Goal: Information Seeking & Learning: Find specific page/section

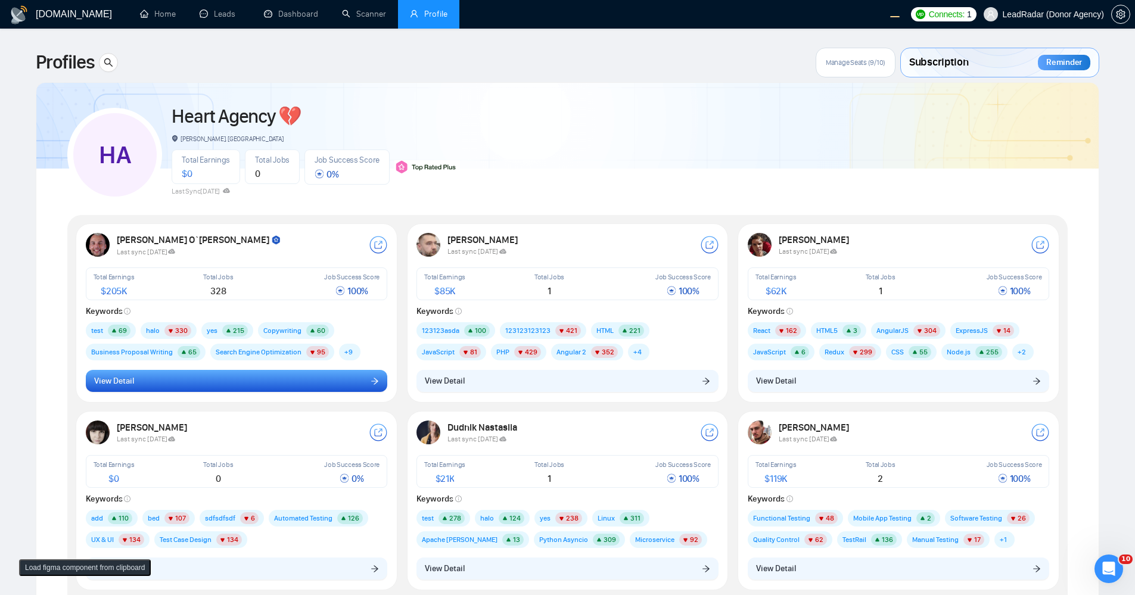
click at [316, 380] on button "View Detail" at bounding box center [237, 381] width 302 height 23
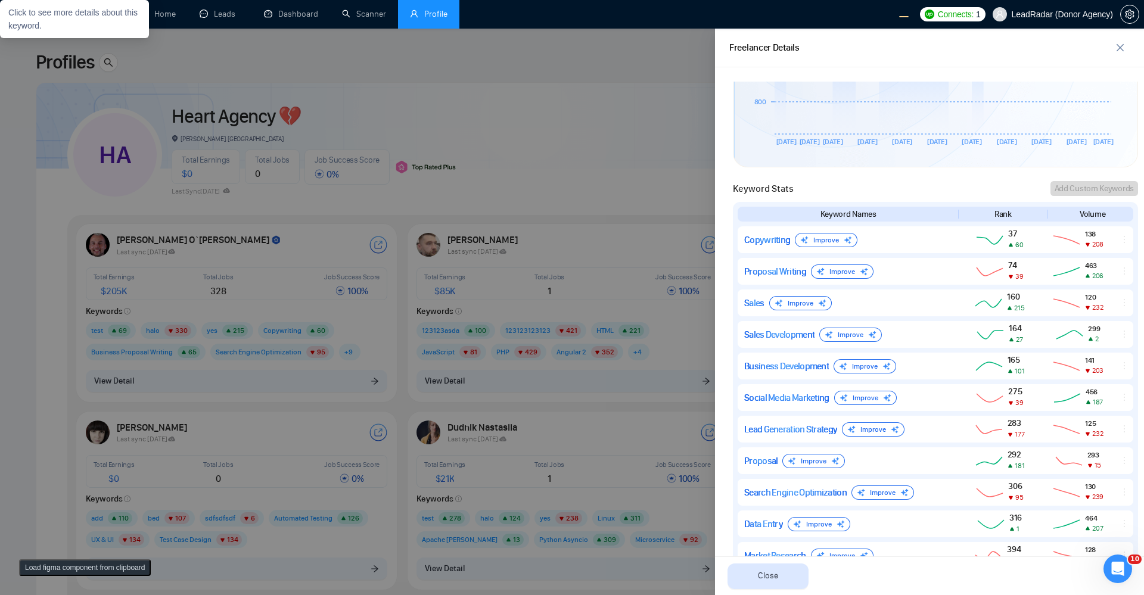
scroll to position [830, 0]
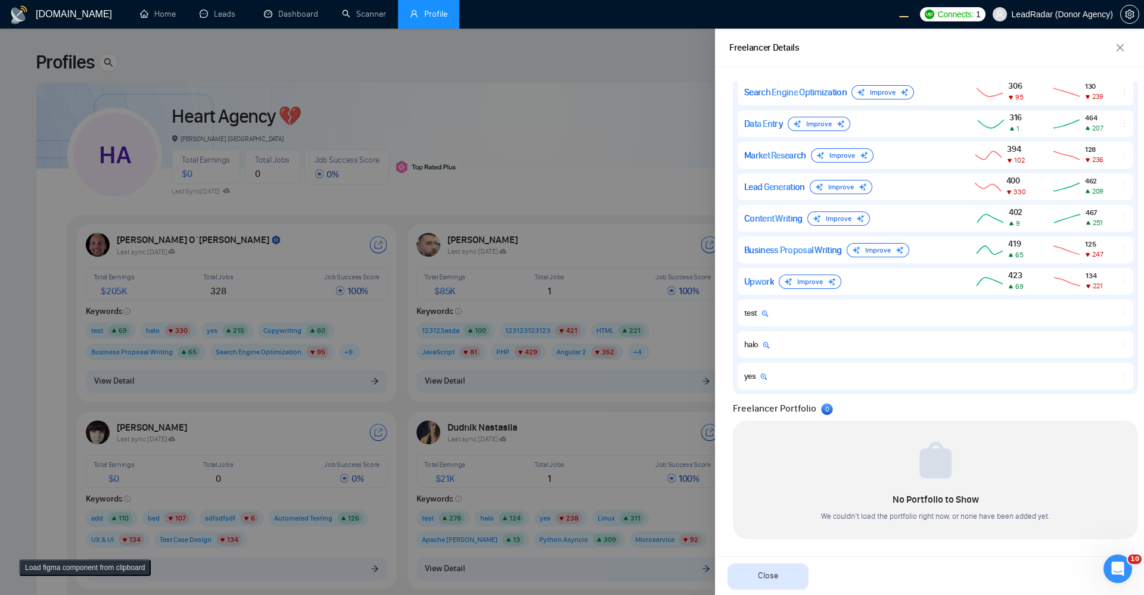
click at [420, 162] on div at bounding box center [572, 312] width 1144 height 567
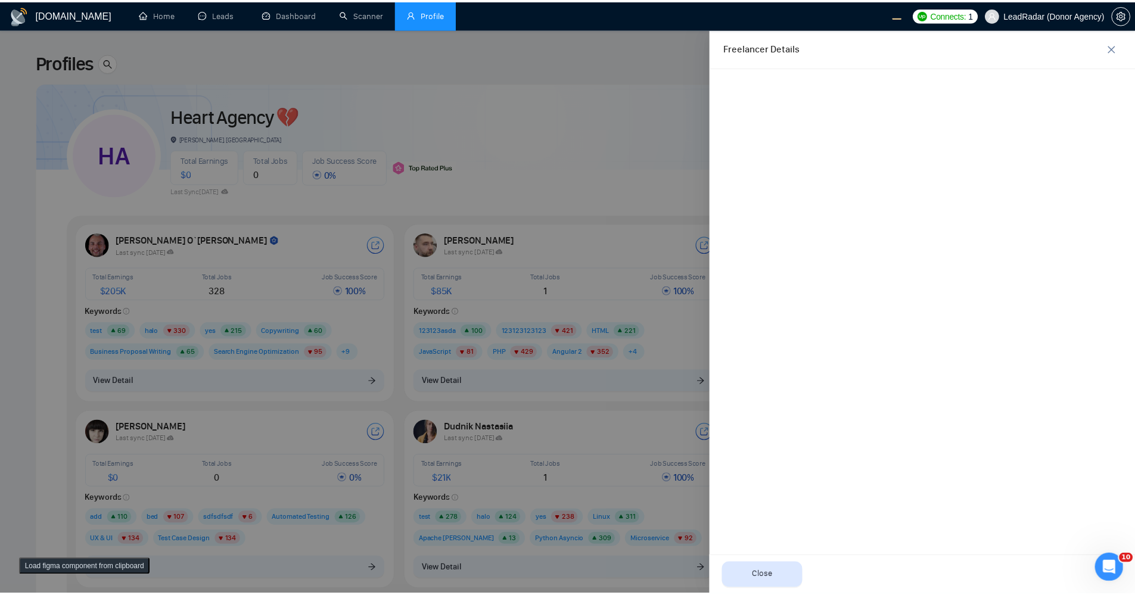
scroll to position [0, 0]
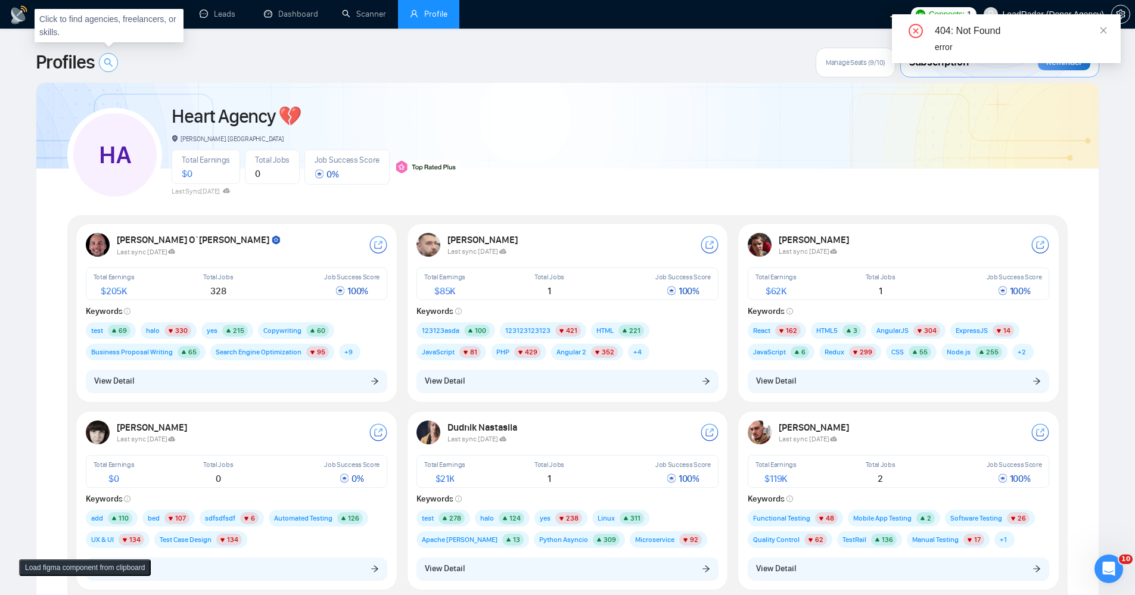
click at [113, 59] on icon "search" at bounding box center [109, 63] width 10 height 10
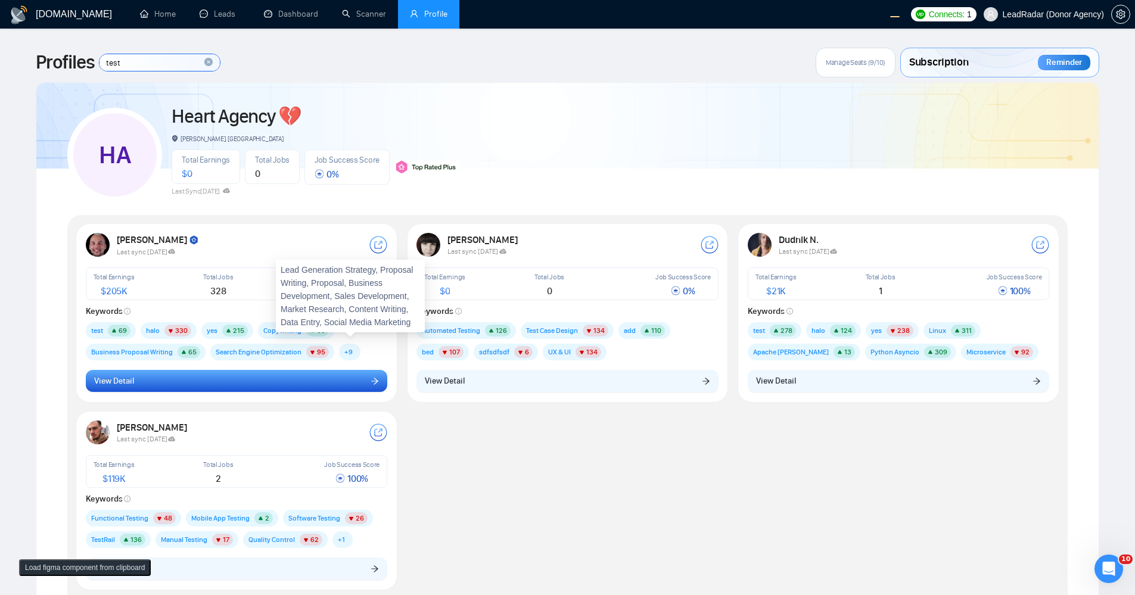
type input "test"
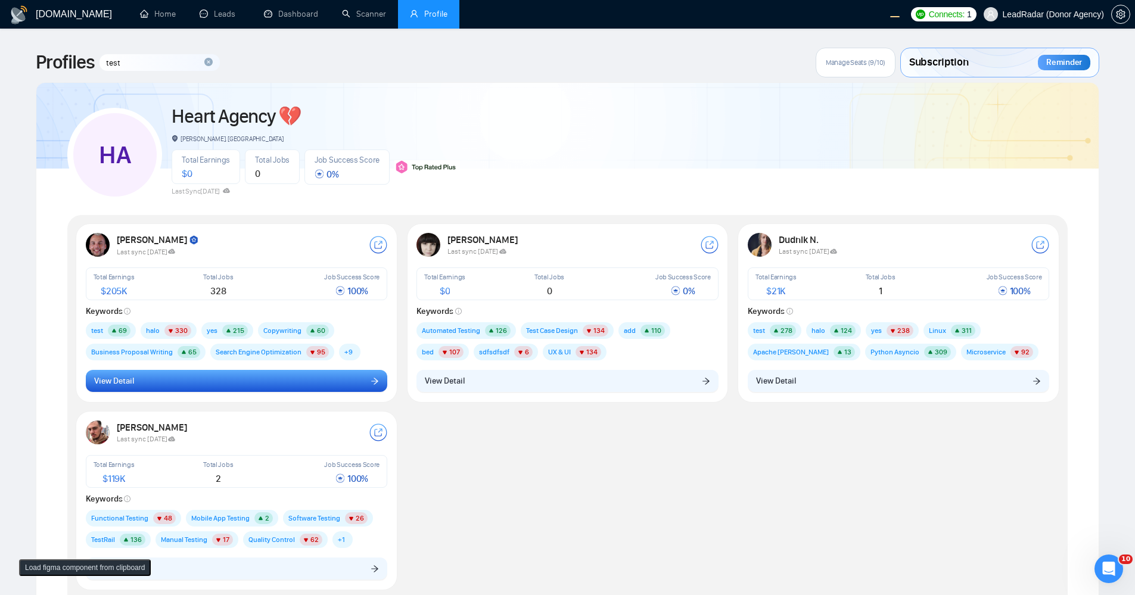
click at [309, 387] on button "View Detail" at bounding box center [237, 381] width 302 height 23
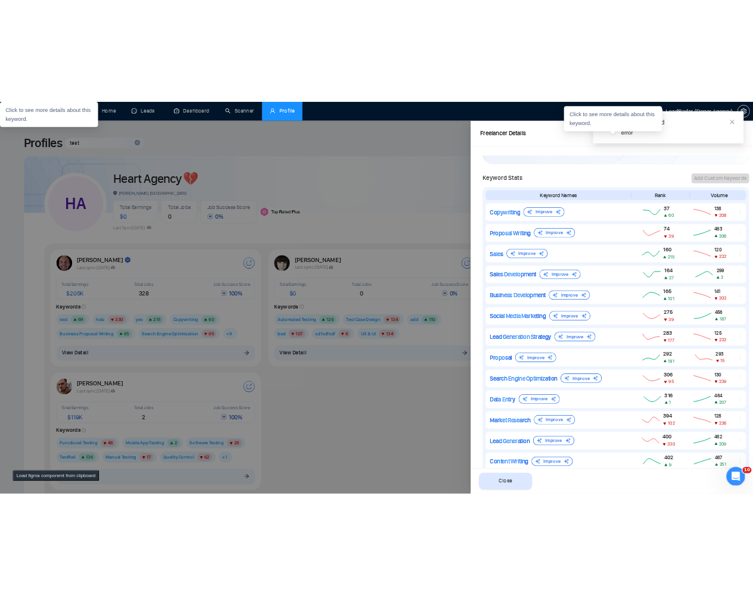
scroll to position [828, 0]
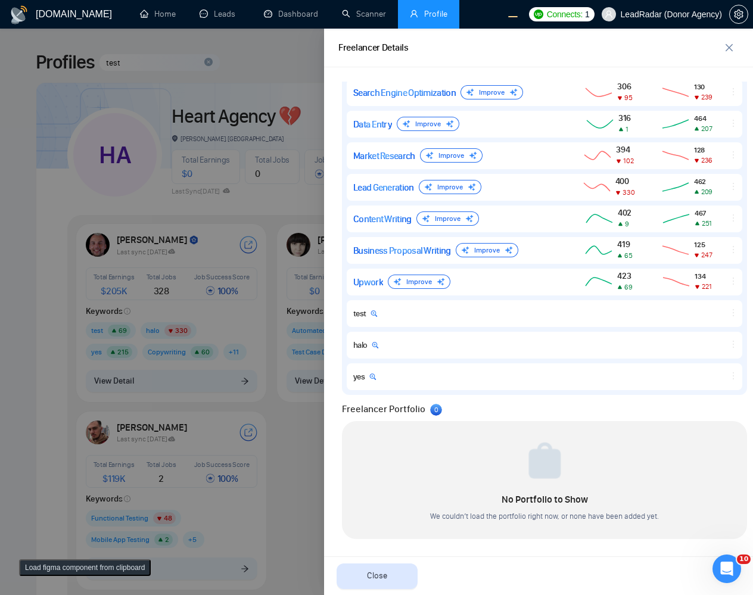
click at [290, 457] on div at bounding box center [376, 312] width 753 height 567
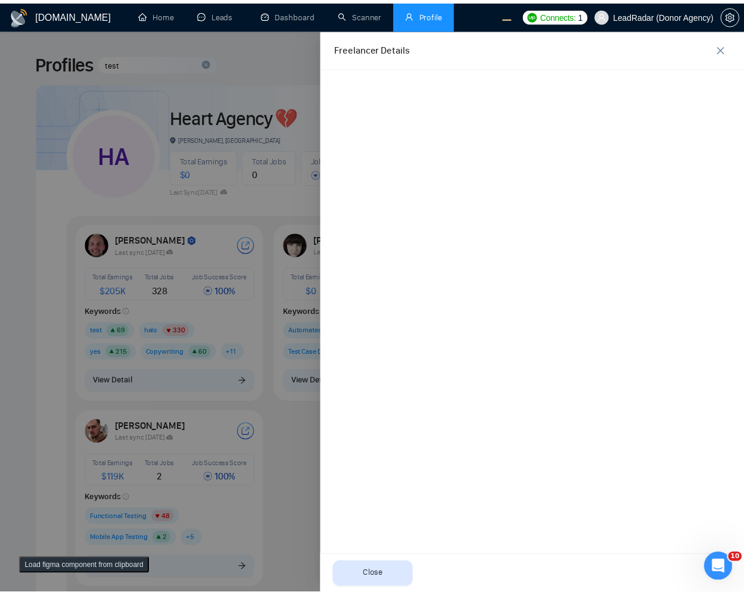
scroll to position [0, 0]
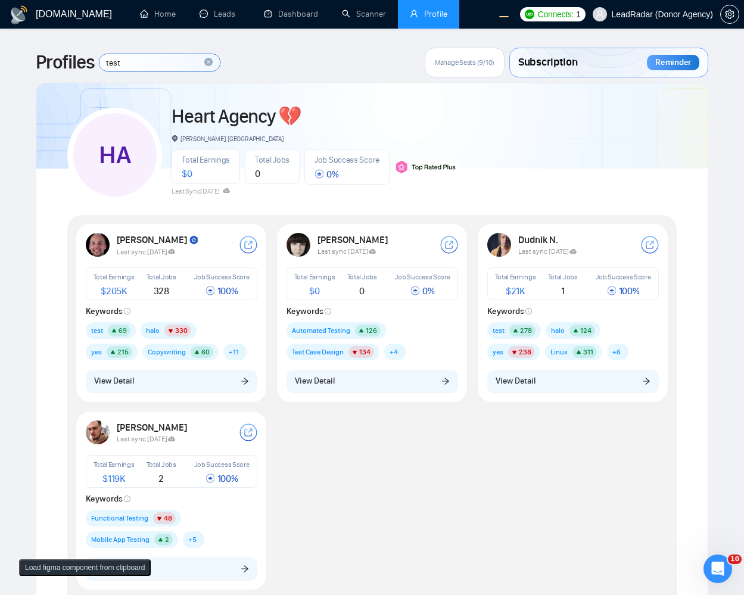
click at [190, 65] on input "test" at bounding box center [160, 62] width 120 height 17
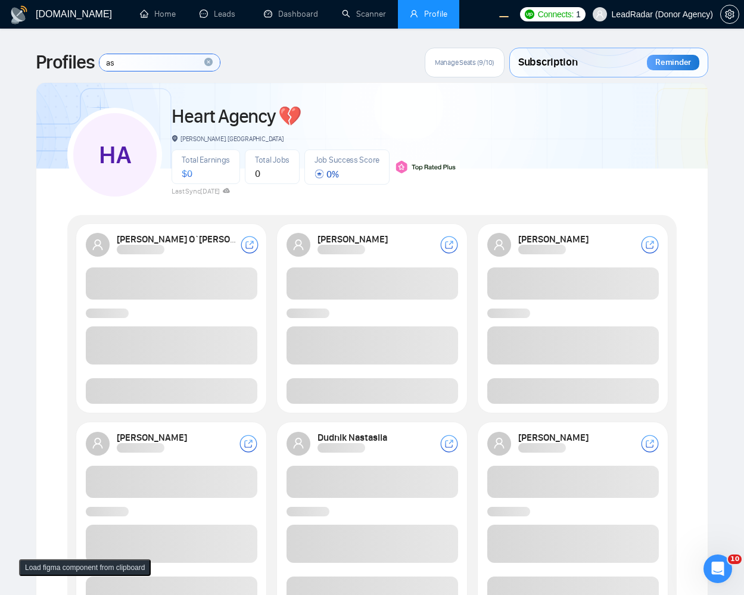
type input "asd"
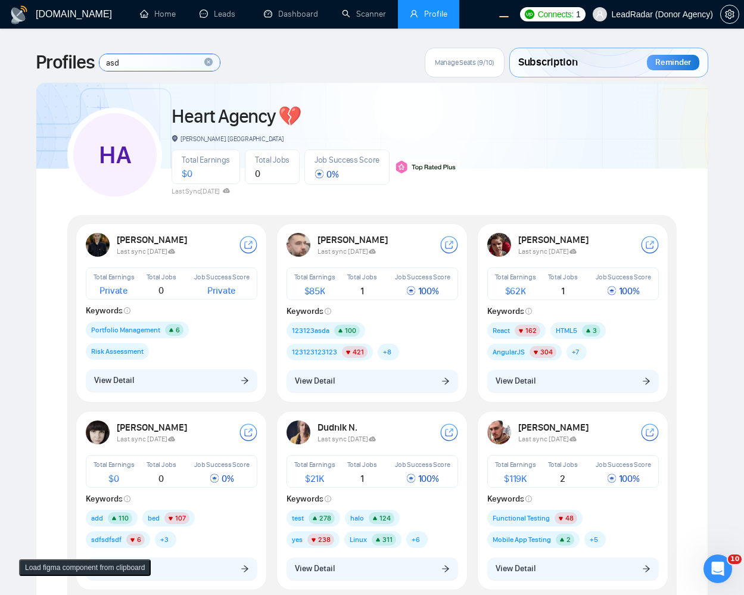
click at [150, 67] on input "asd" at bounding box center [160, 62] width 120 height 17
type input "asd"
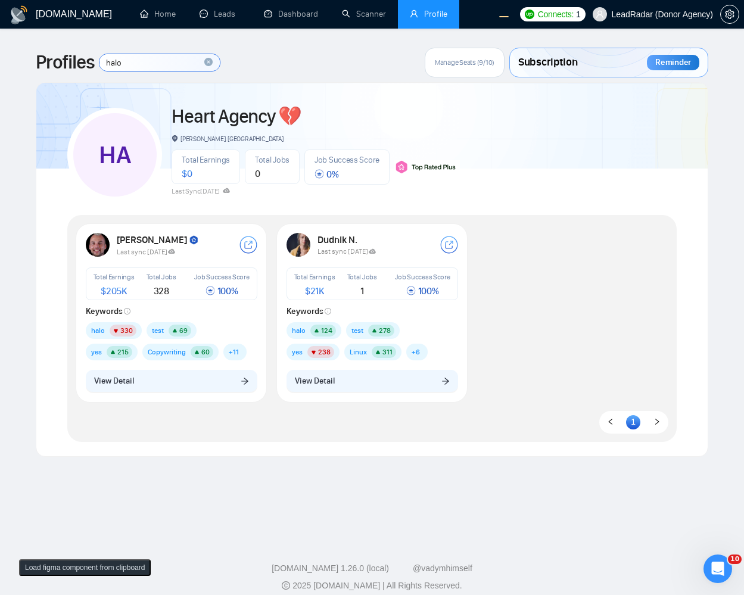
type input "halo"
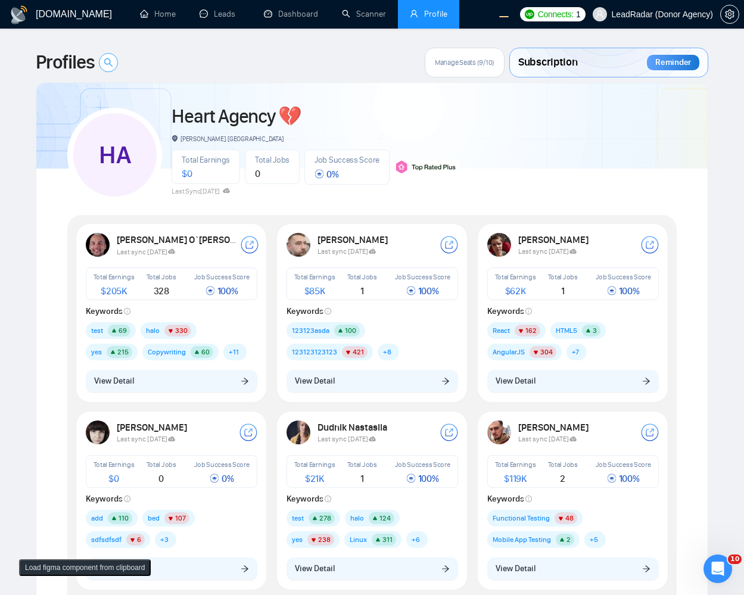
click at [103, 61] on span "search" at bounding box center [109, 63] width 18 height 10
type input "mobi"
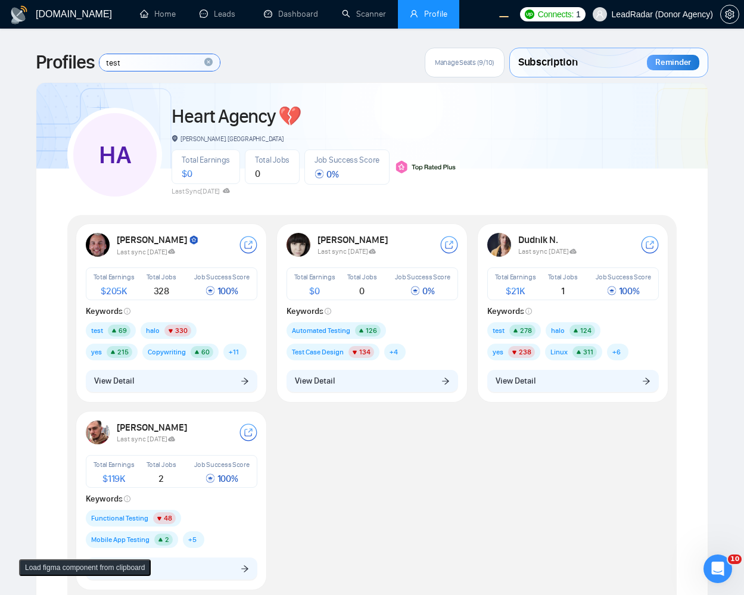
type input "test"
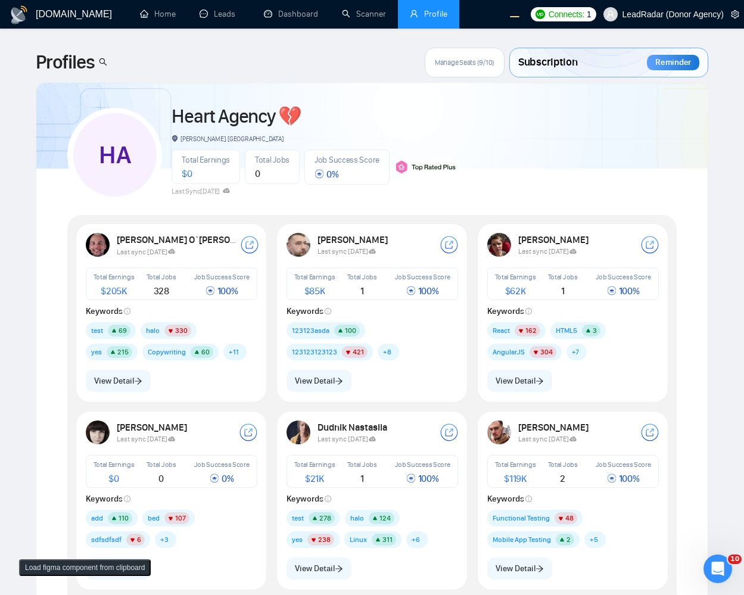
click at [596, 181] on div "HA Heart Agency 💔 Boardman, United States Total Earnings $ 0 Total Jobs 0 Job S…" at bounding box center [372, 149] width 610 height 105
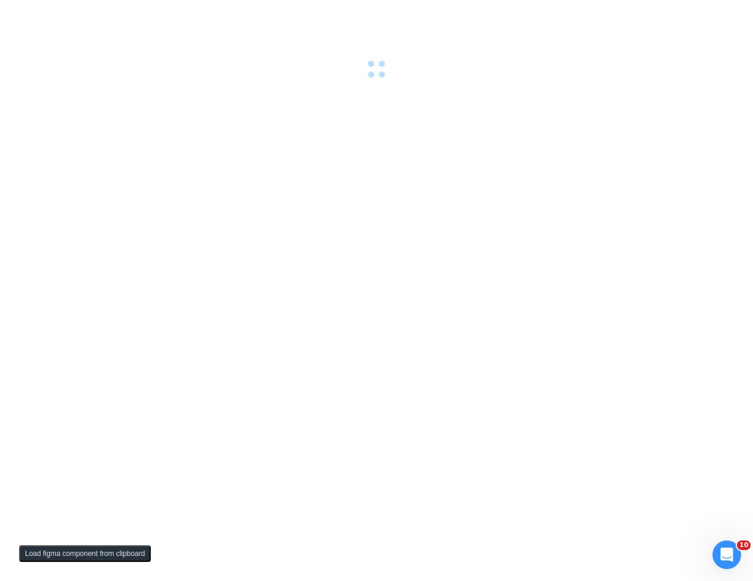
click at [516, 377] on div at bounding box center [376, 290] width 753 height 581
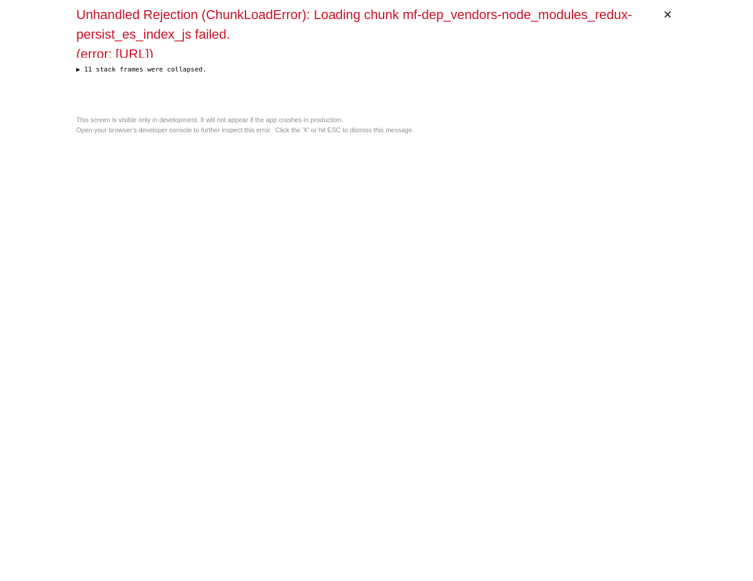
click at [353, 228] on div "× Unhandled Rejection (ChunkLoadError): Loading chunk mf-dep_vendors-node_modul…" at bounding box center [377, 290] width 610 height 581
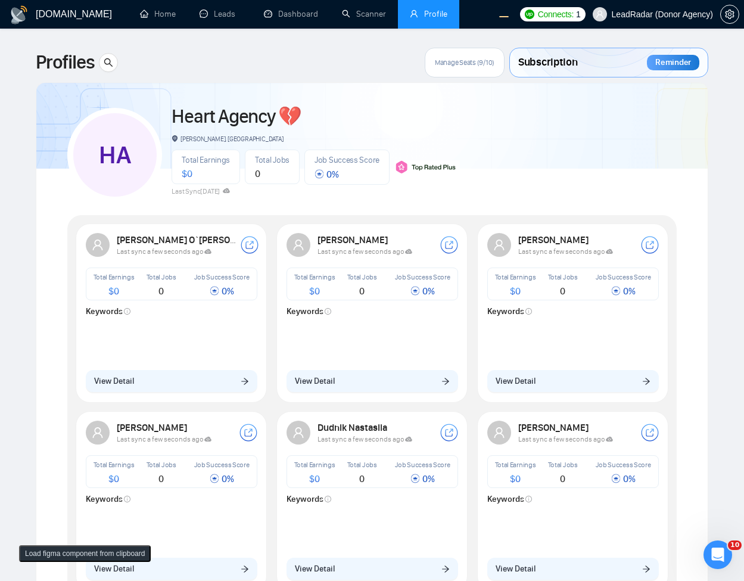
click at [499, 202] on div "HA Heart Agency 💔 Boardman, United States Total Earnings $ 0 Total Jobs 0 Job S…" at bounding box center [372, 149] width 610 height 105
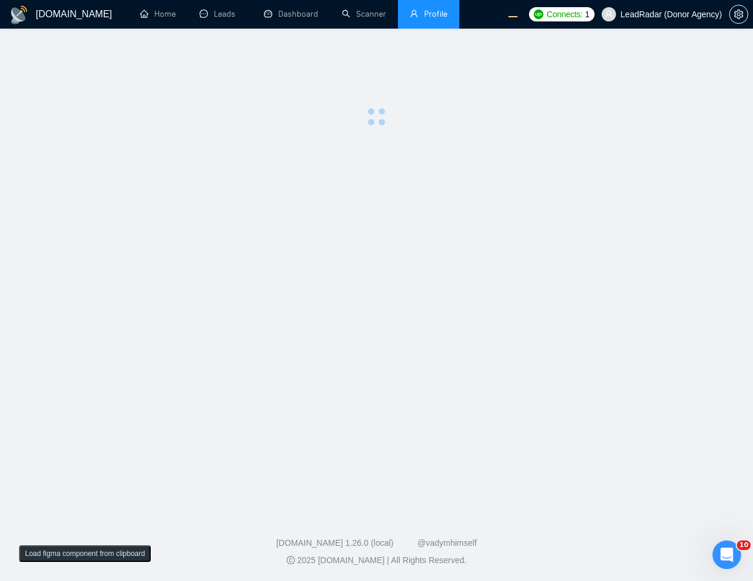
click at [499, 202] on main at bounding box center [376, 269] width 715 height 442
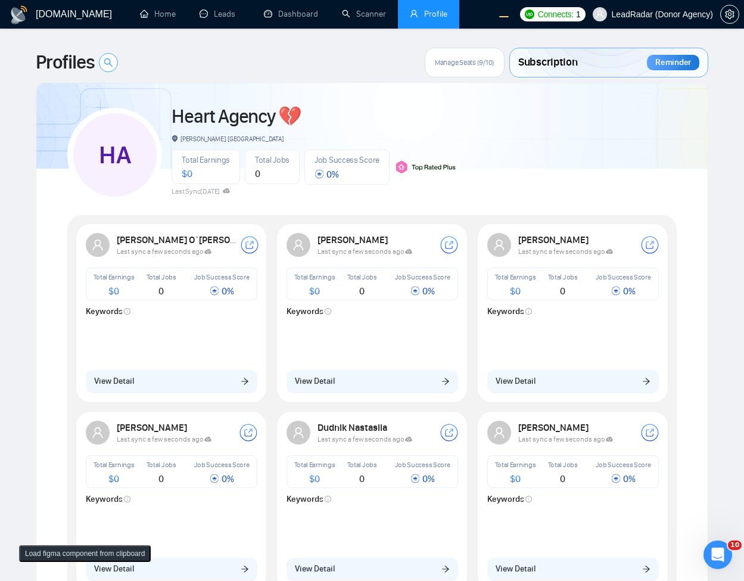
click at [114, 66] on span "search" at bounding box center [109, 63] width 18 height 10
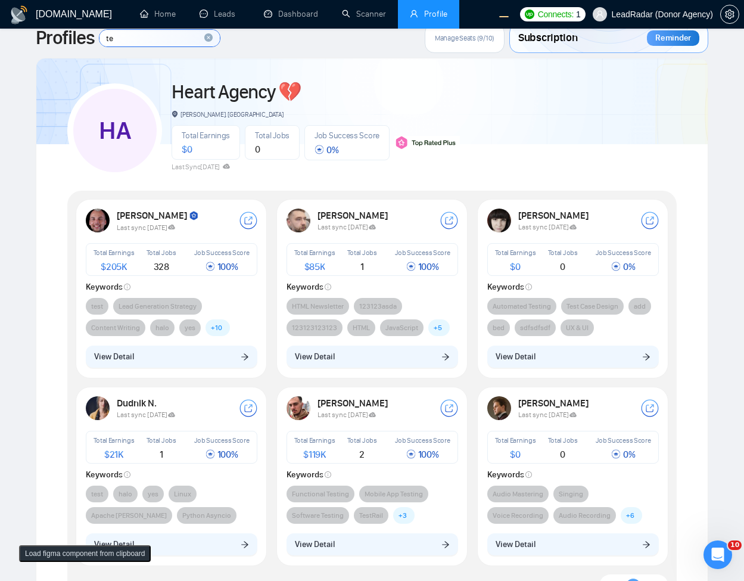
scroll to position [213, 0]
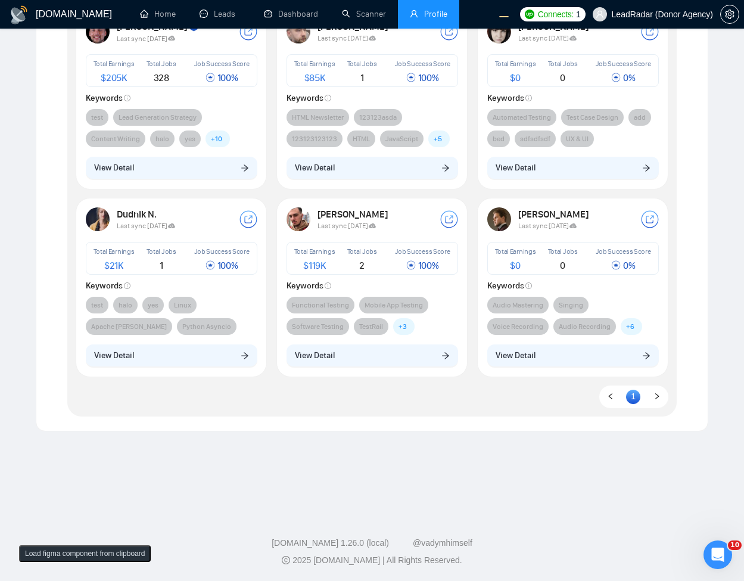
type input "te"
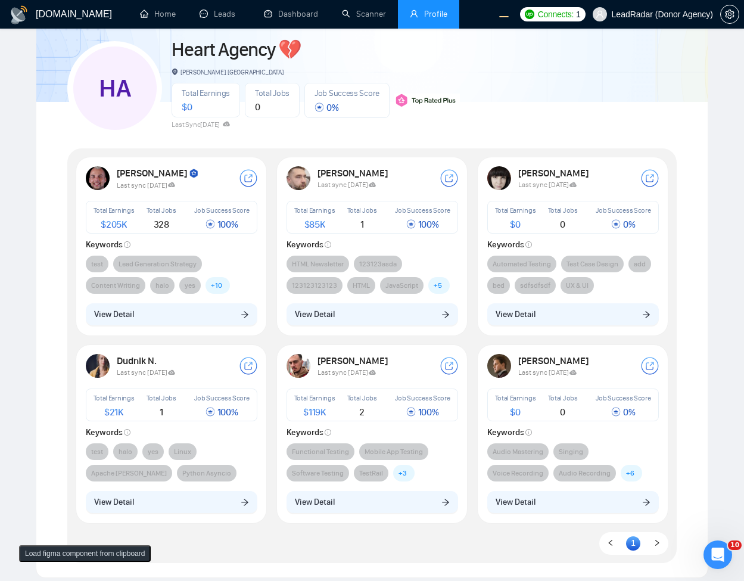
scroll to position [0, 0]
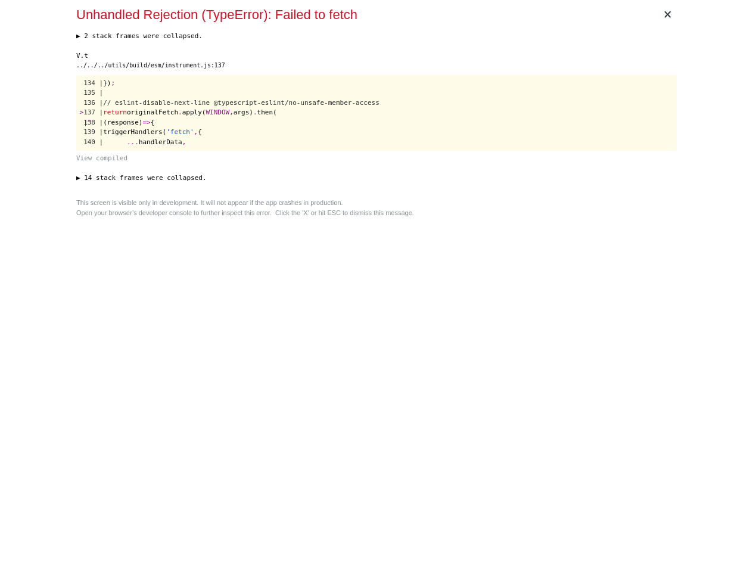
click at [499, 350] on div "× Unhandled Rejection (TypeError): Failed to fetch ▶ 2 stack frames were collap…" at bounding box center [377, 290] width 610 height 581
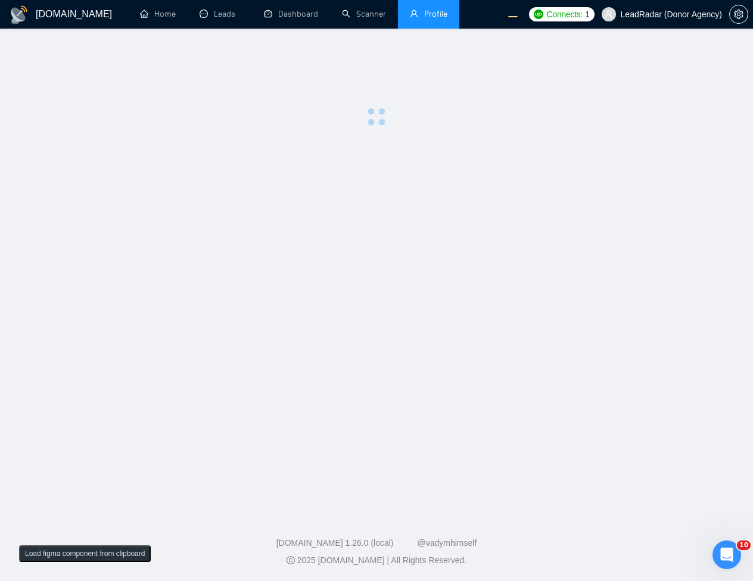
click at [357, 144] on main at bounding box center [376, 269] width 715 height 442
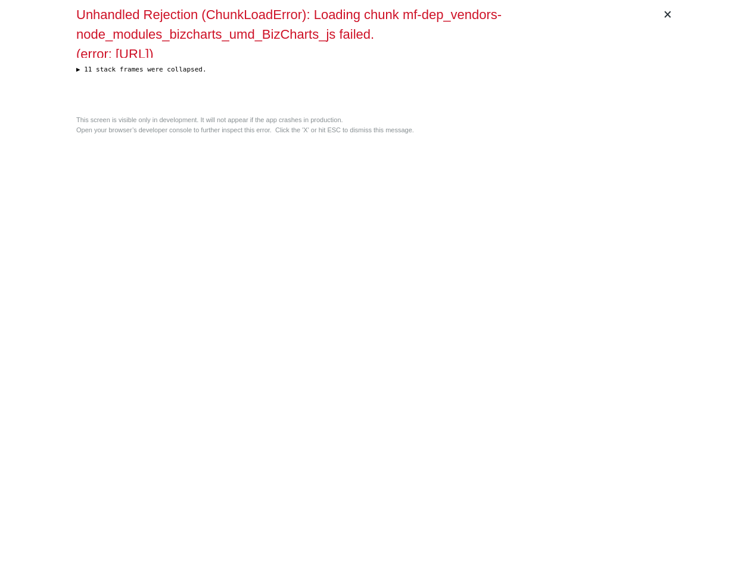
click at [445, 363] on div "× Unhandled Rejection (ChunkLoadError): Loading chunk mf-dep_vendors-node_modul…" at bounding box center [377, 290] width 610 height 581
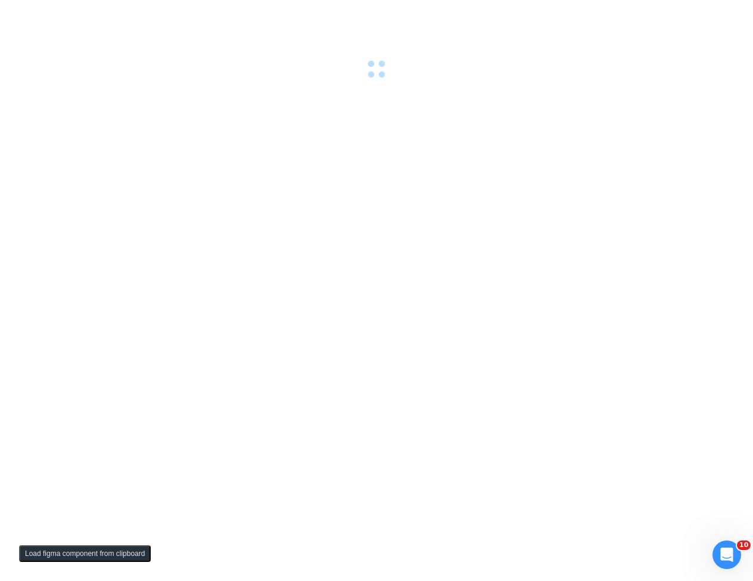
click at [471, 181] on div at bounding box center [376, 290] width 753 height 581
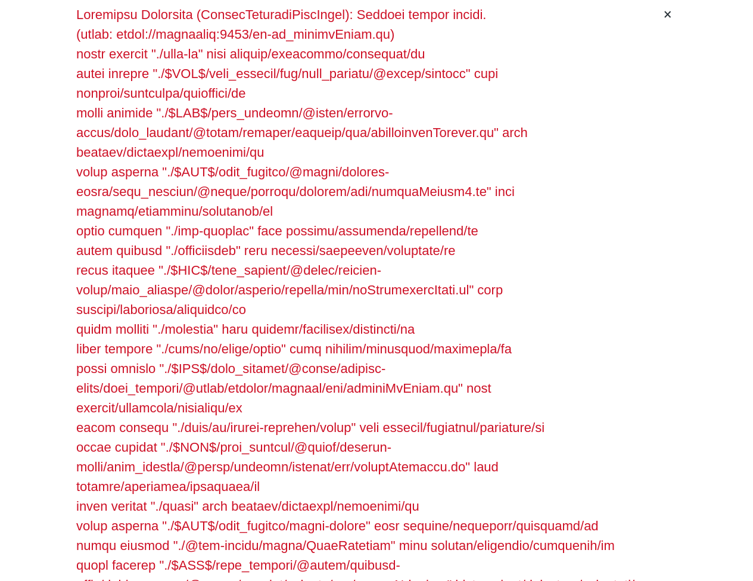
click at [297, 293] on div at bounding box center [367, 298] width 582 height 587
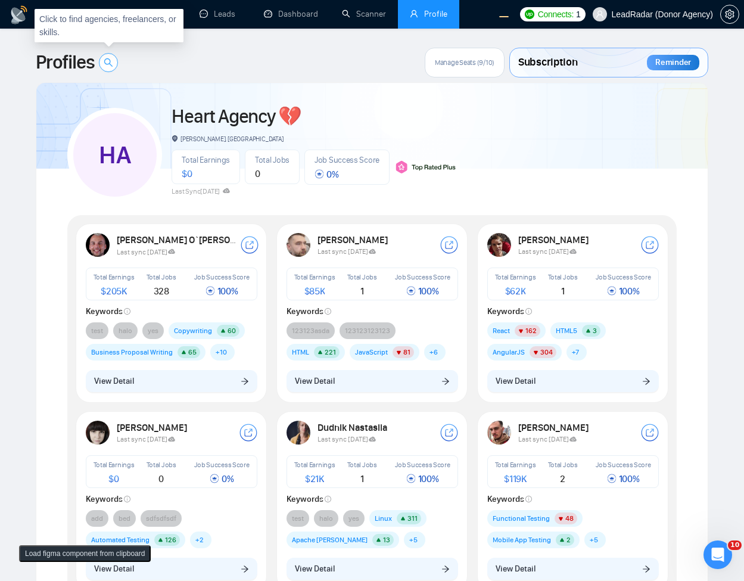
click at [111, 68] on button "button" at bounding box center [108, 62] width 19 height 19
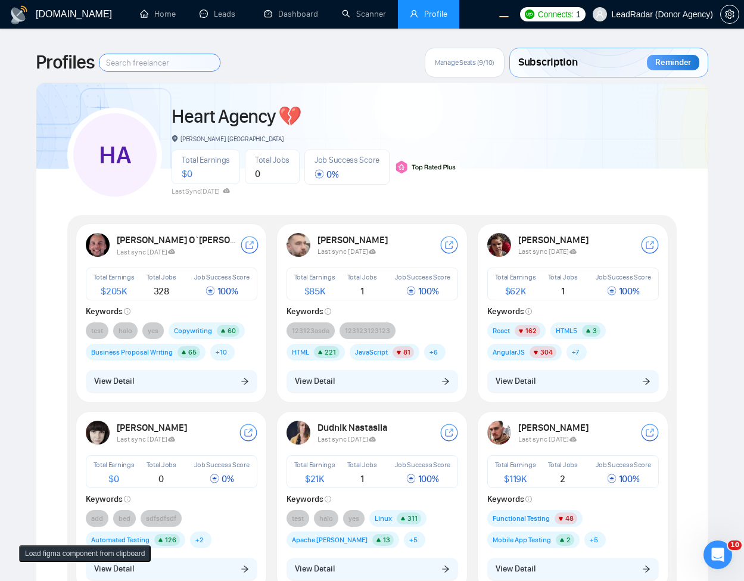
type input "s"
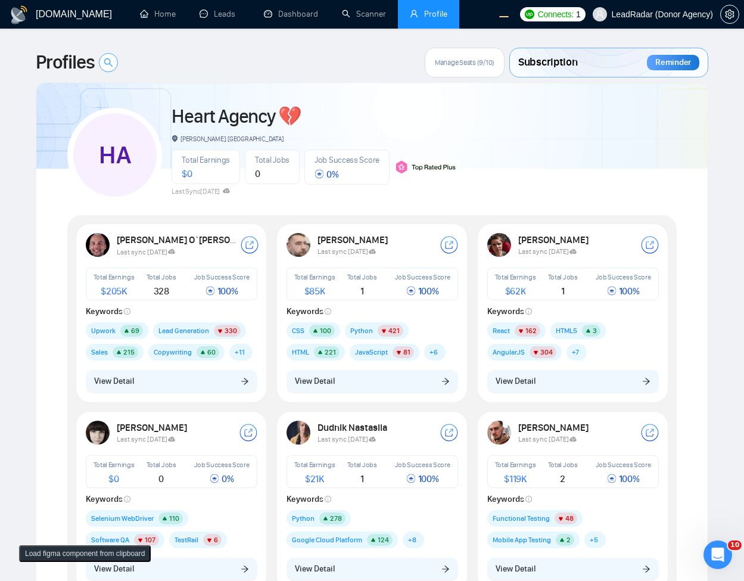
click at [110, 66] on icon "search" at bounding box center [109, 63] width 10 height 10
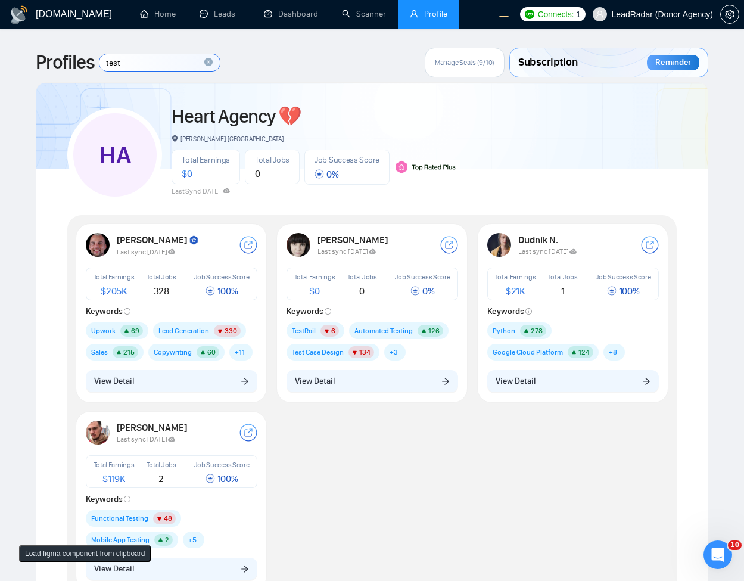
type input "y"
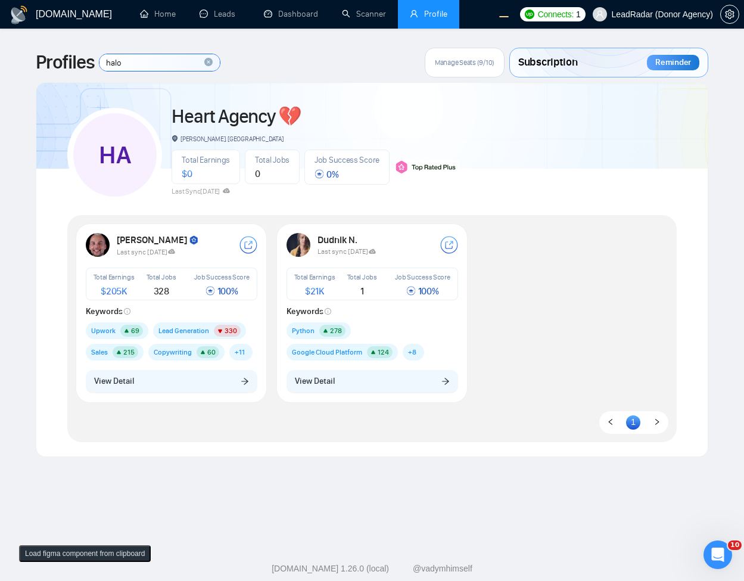
type input "halo"
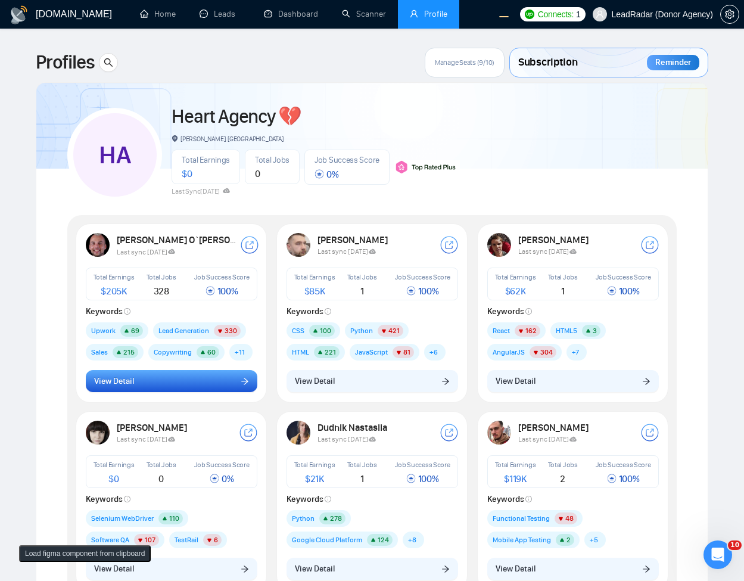
click at [135, 389] on button "View Detail" at bounding box center [172, 381] width 172 height 23
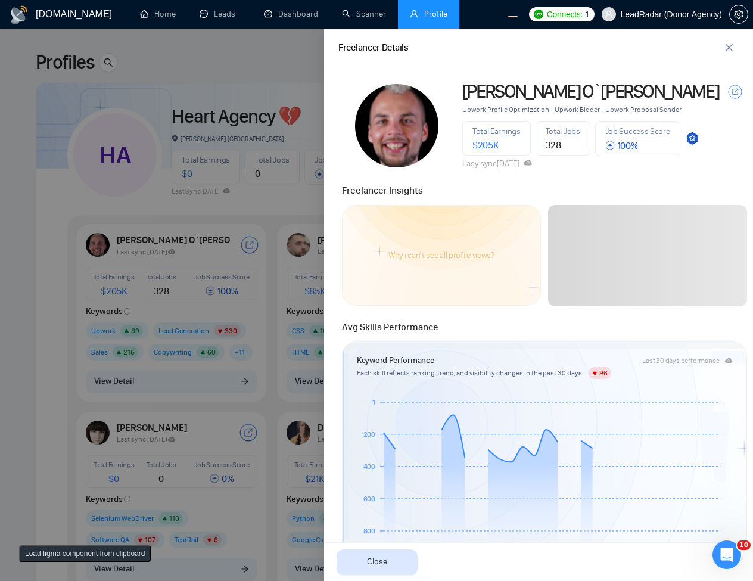
click at [725, 44] on div "404: Not Found error" at bounding box center [624, 38] width 229 height 49
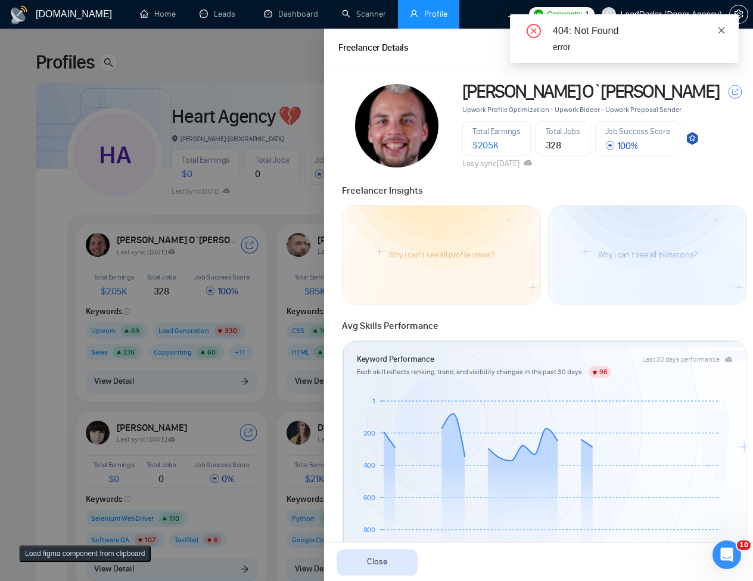
click at [722, 31] on icon "close" at bounding box center [722, 30] width 7 height 7
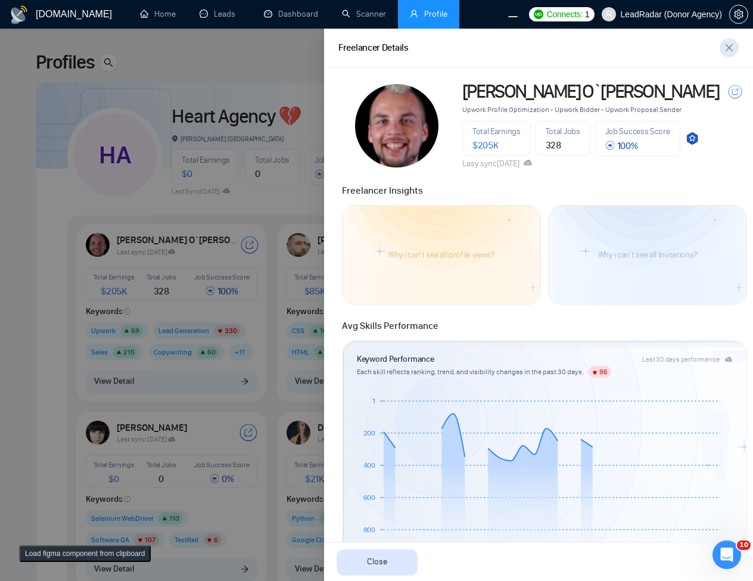
click at [729, 49] on icon "close" at bounding box center [730, 48] width 10 height 10
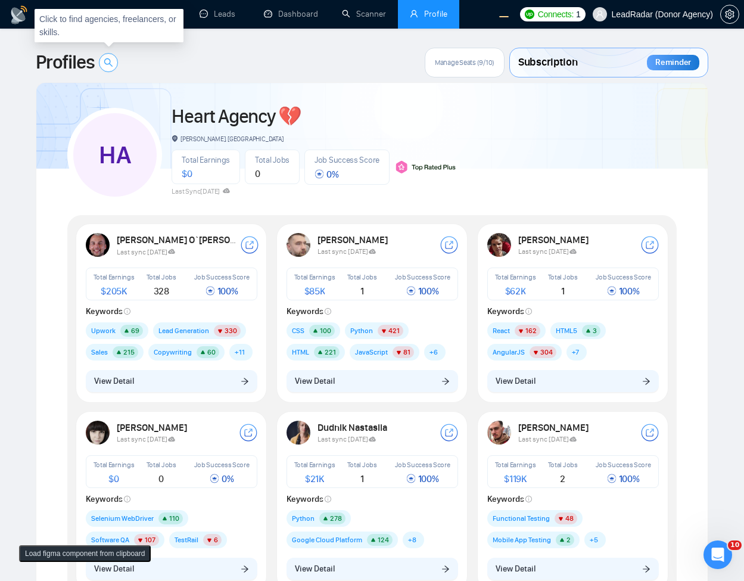
click at [107, 64] on icon "search" at bounding box center [109, 63] width 10 height 10
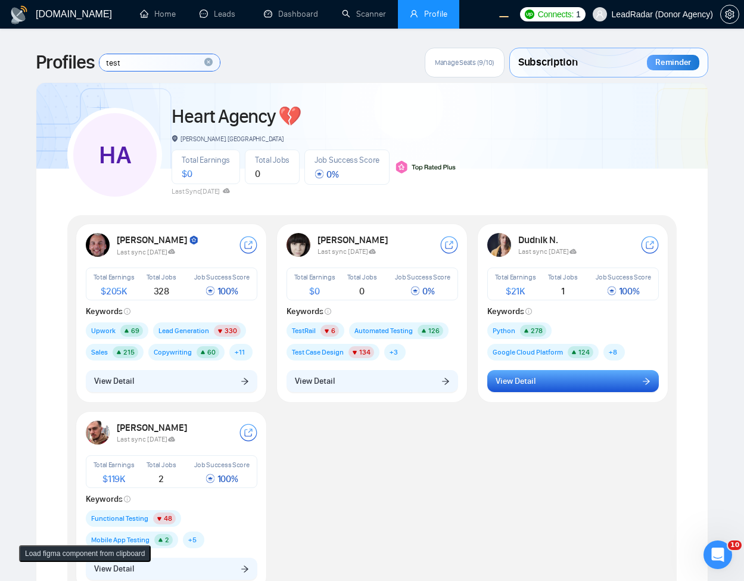
type input "test"
click at [557, 389] on button "View Detail" at bounding box center [574, 381] width 172 height 23
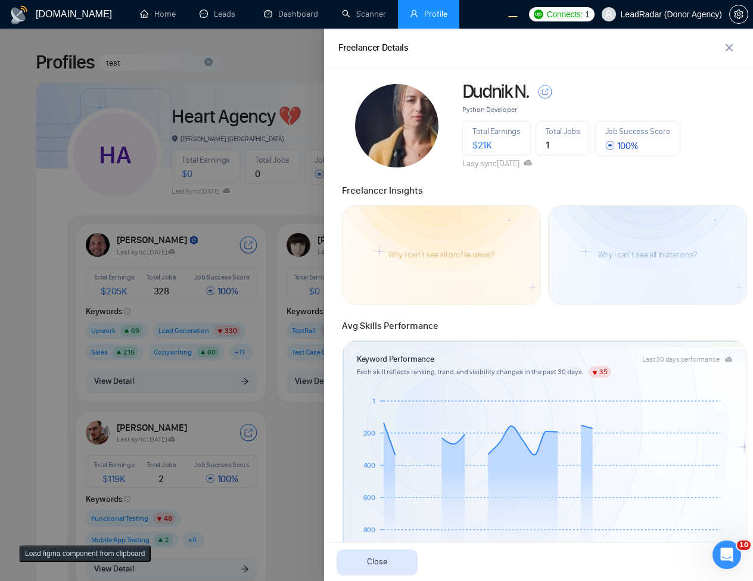
scroll to position [685, 0]
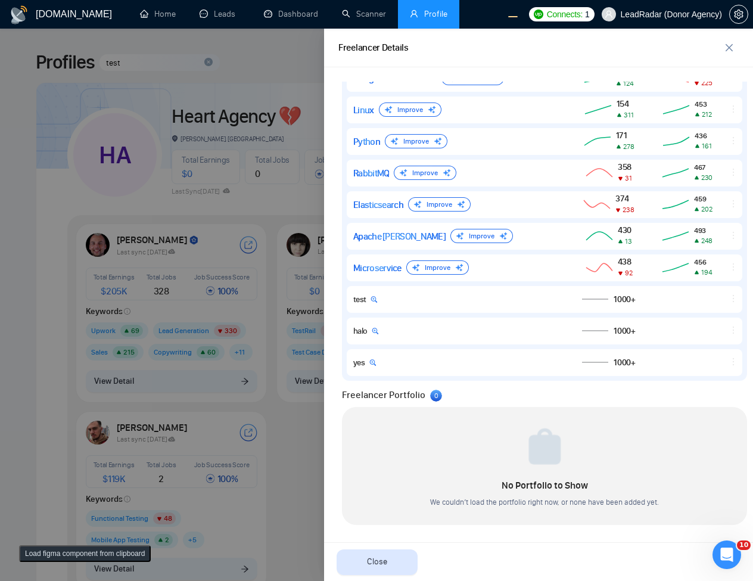
click at [294, 471] on div at bounding box center [376, 305] width 753 height 552
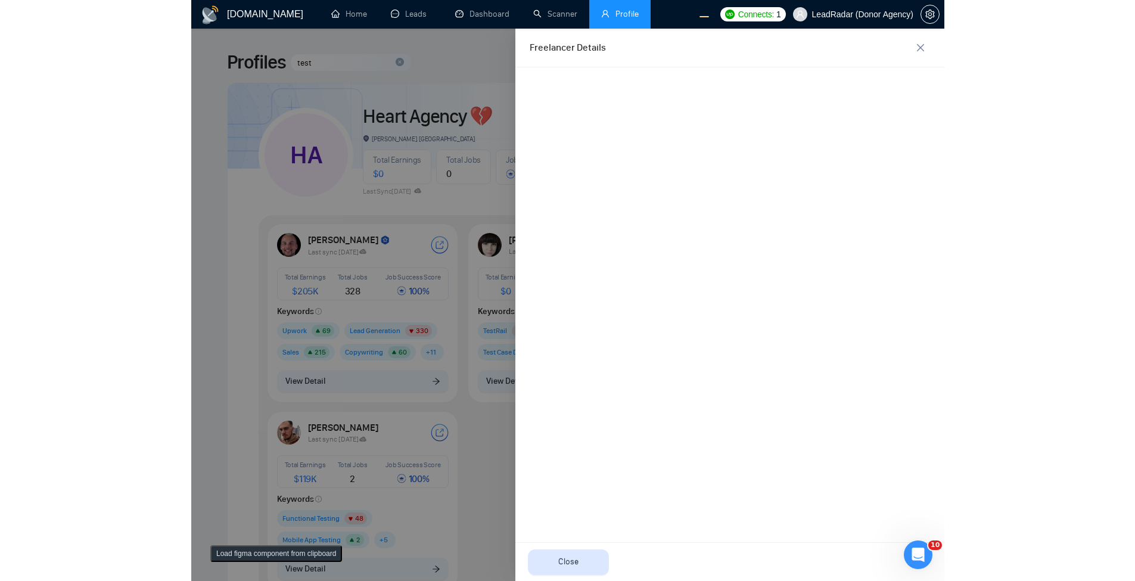
scroll to position [0, 0]
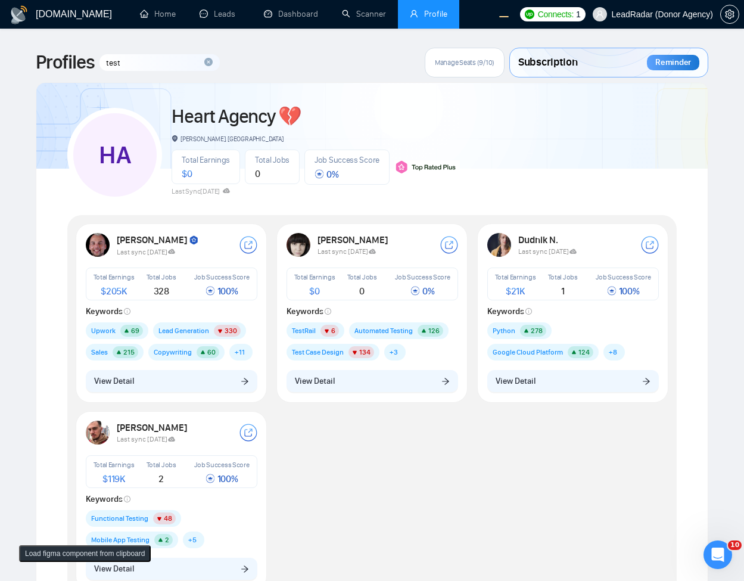
click at [656, 475] on div "Robert O. Last sync 6 days ago Total Earnings $ 205K Total Jobs 328 Job Success…" at bounding box center [372, 410] width 603 height 375
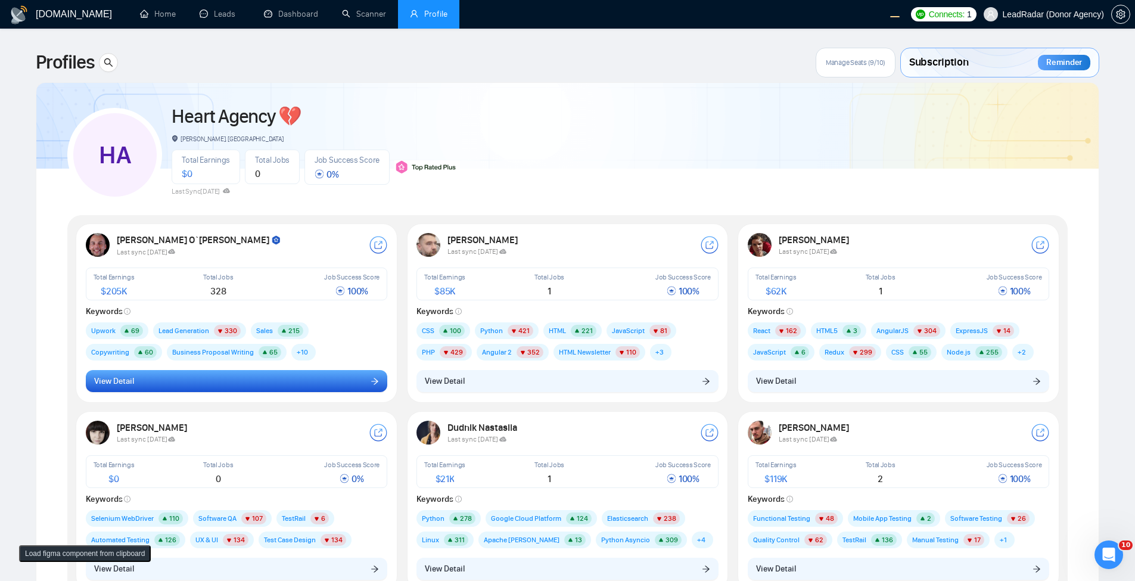
click at [300, 376] on button "View Detail" at bounding box center [237, 381] width 302 height 23
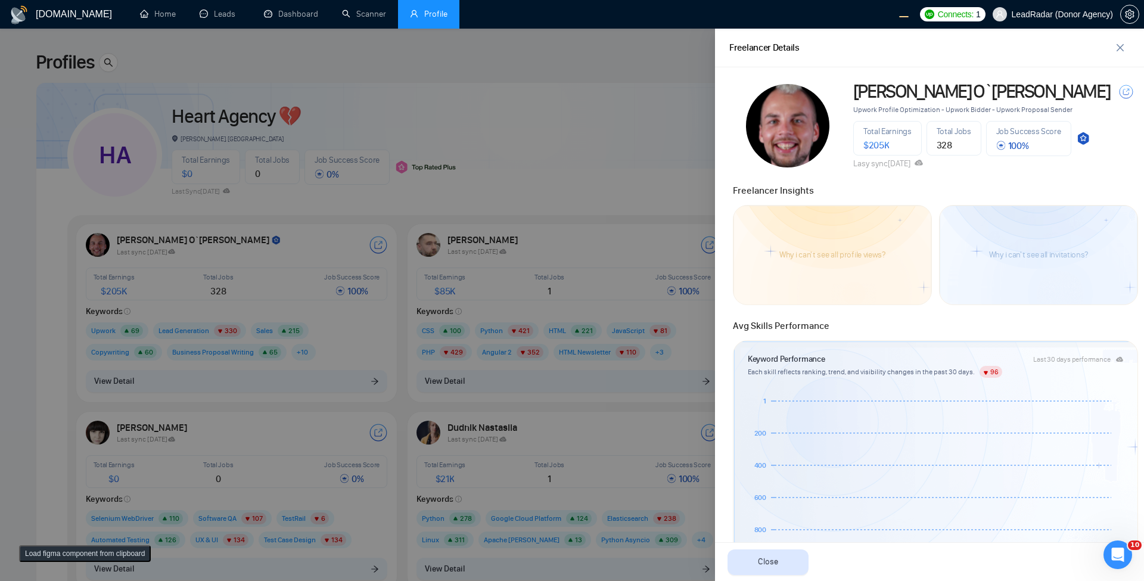
click at [146, 66] on div at bounding box center [572, 305] width 1144 height 552
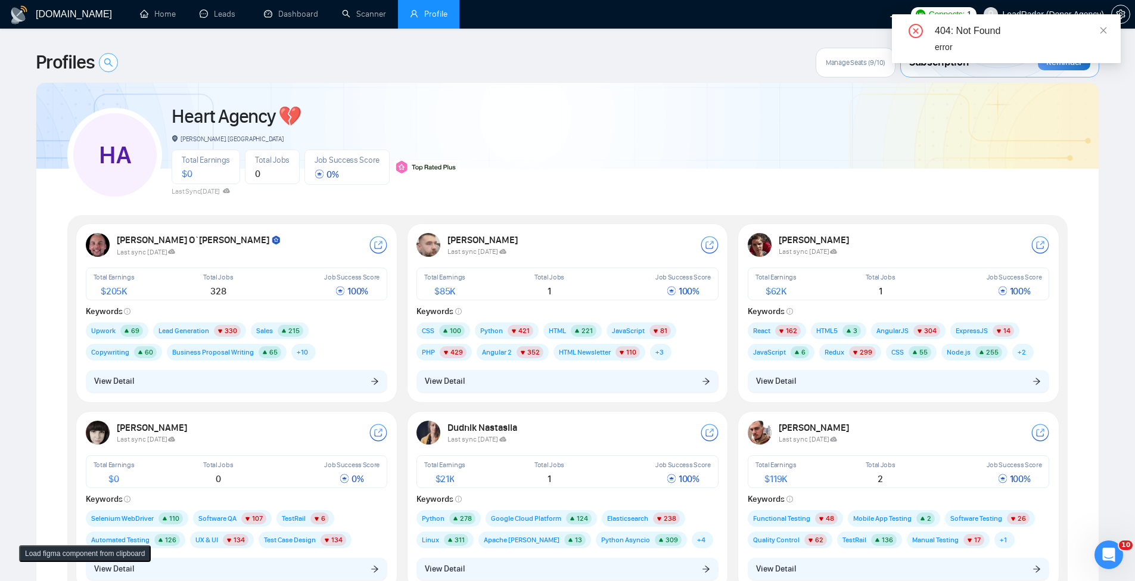
click at [117, 64] on span "search" at bounding box center [109, 63] width 18 height 10
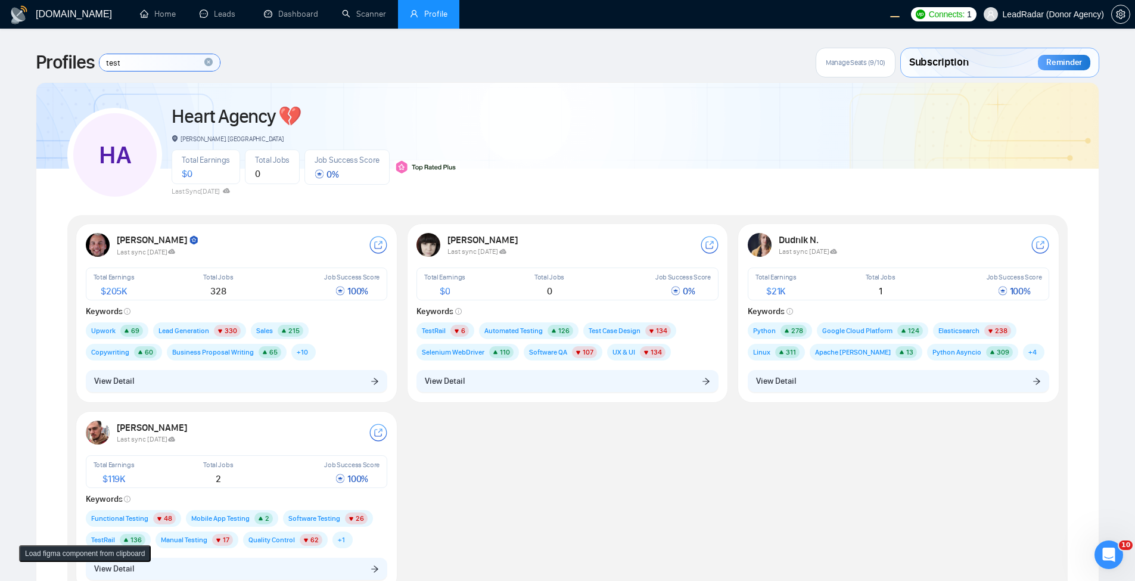
type input "test"
click at [459, 91] on div at bounding box center [567, 120] width 1063 height 98
click at [164, 62] on input "test" at bounding box center [160, 62] width 120 height 17
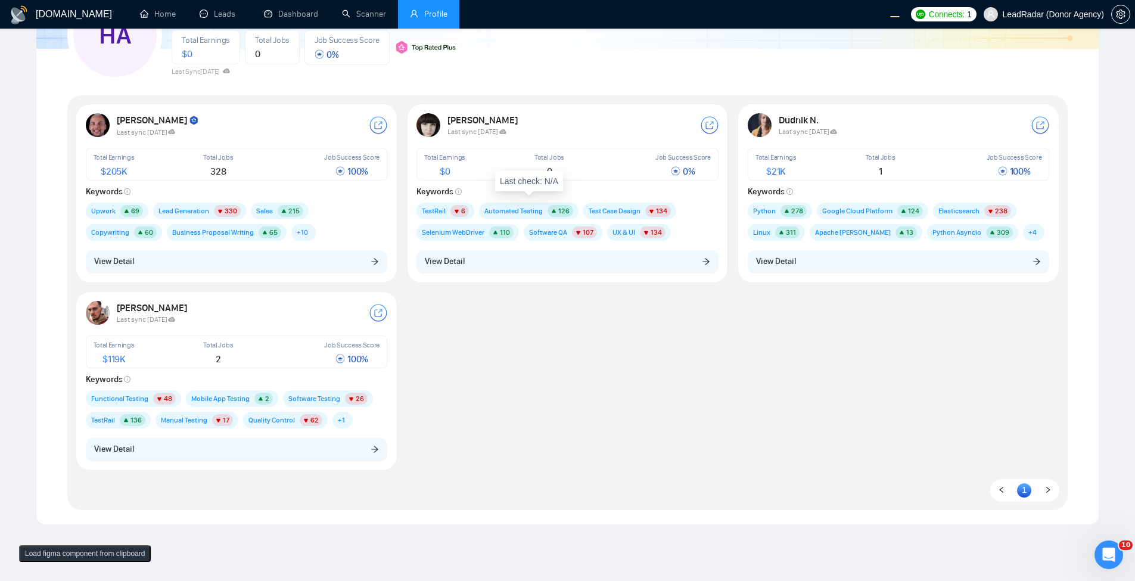
scroll to position [213, 0]
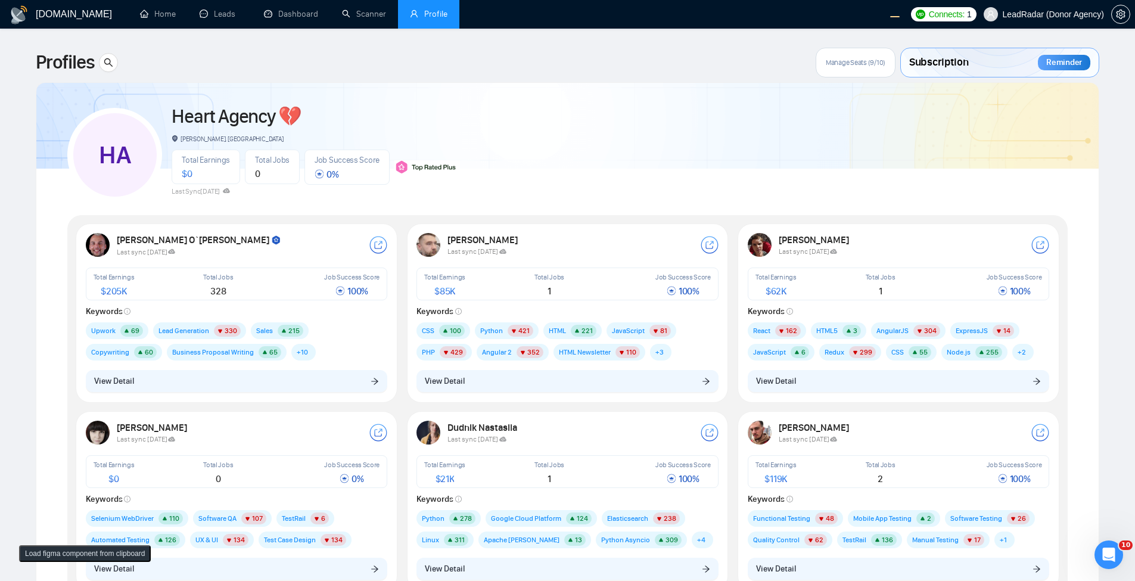
click at [281, 397] on div "[PERSON_NAME]`[PERSON_NAME] Last sync [DATE] Total Earnings $ 205K Total Jobs 3…" at bounding box center [237, 312] width 316 height 173
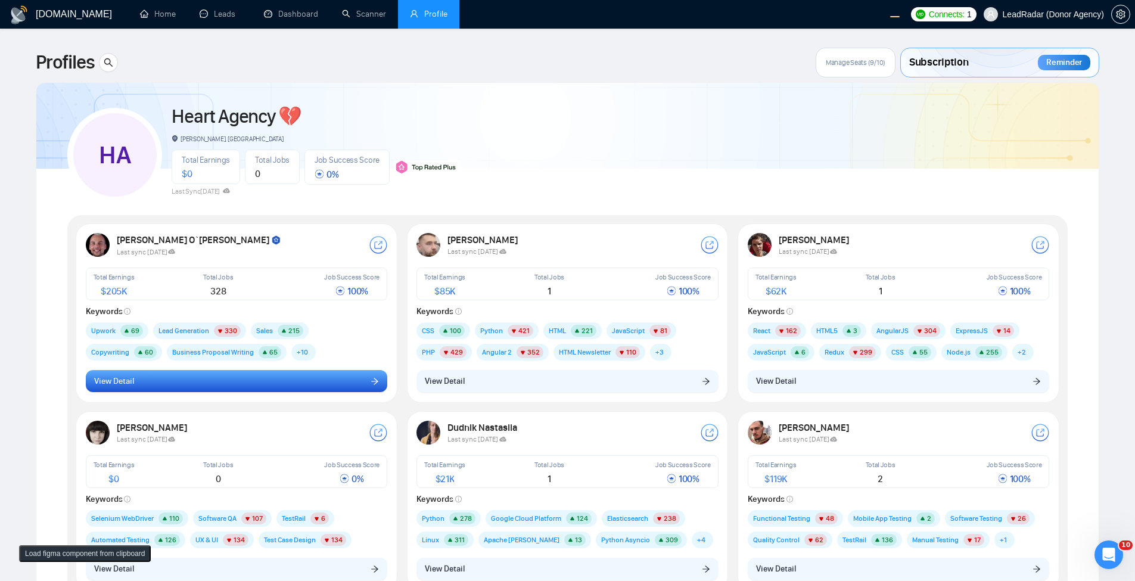
click at [294, 386] on button "View Detail" at bounding box center [237, 381] width 302 height 23
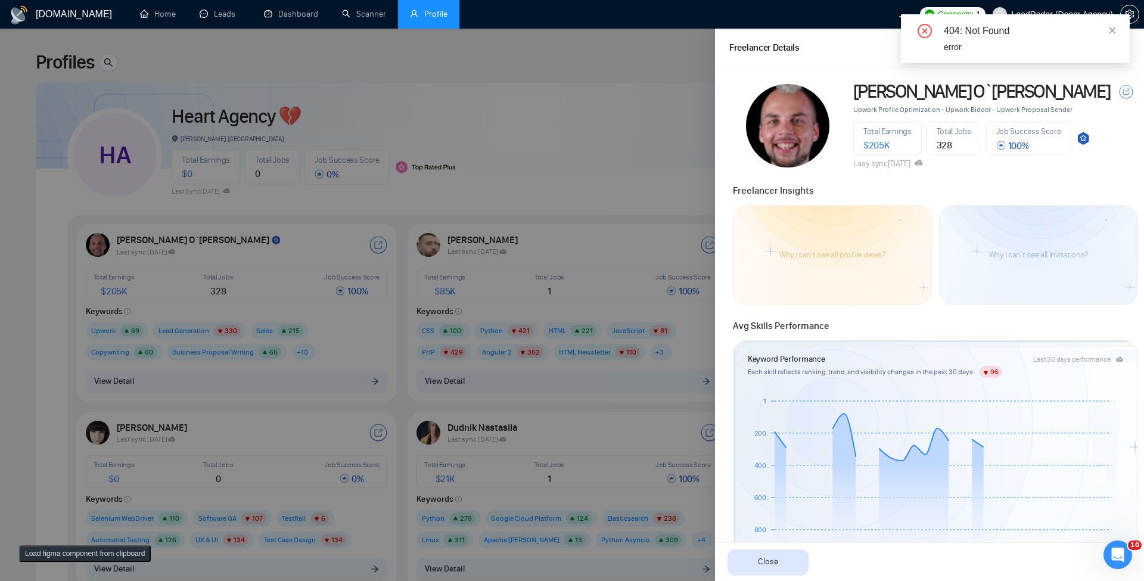
click at [458, 112] on div at bounding box center [572, 305] width 1144 height 552
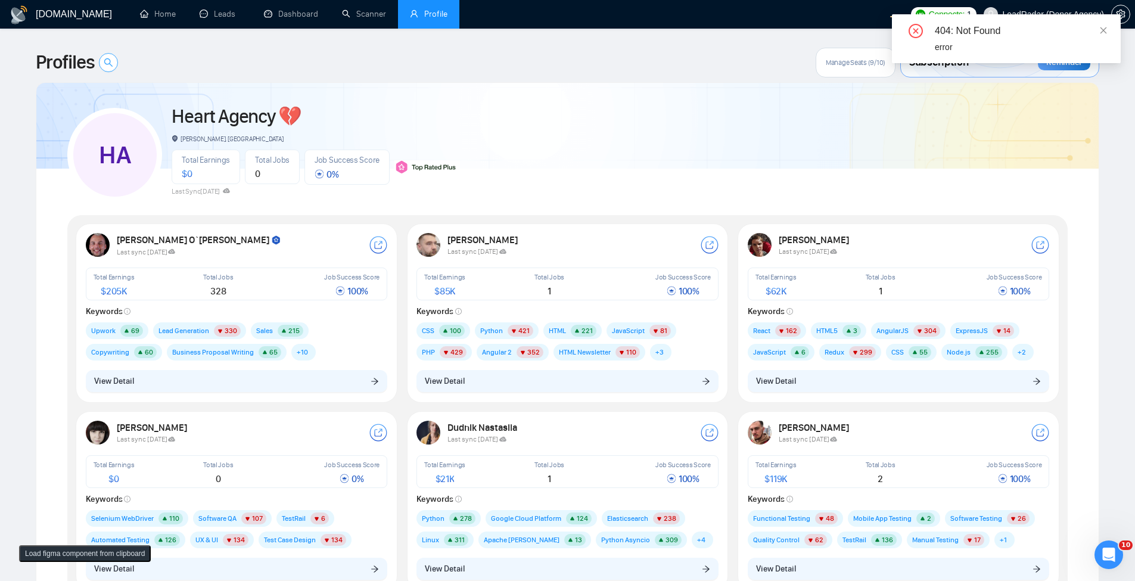
click at [113, 66] on icon "search" at bounding box center [108, 62] width 8 height 8
type input "tes"
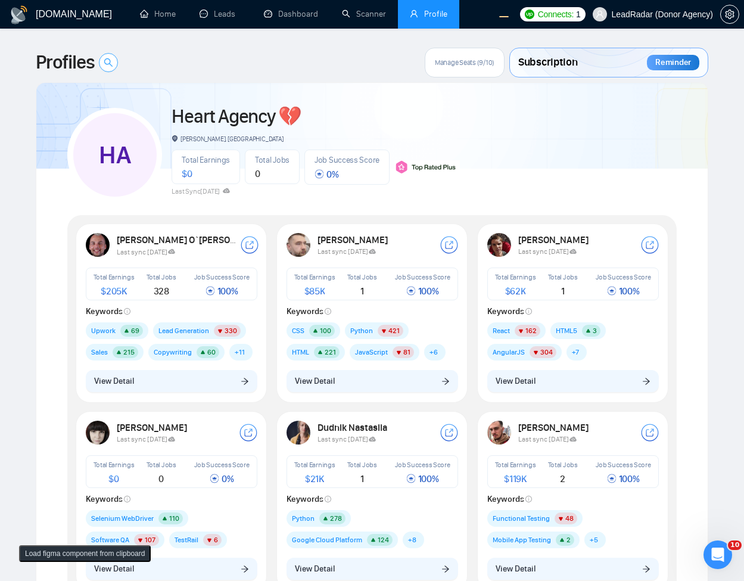
click at [106, 67] on button "button" at bounding box center [108, 62] width 19 height 19
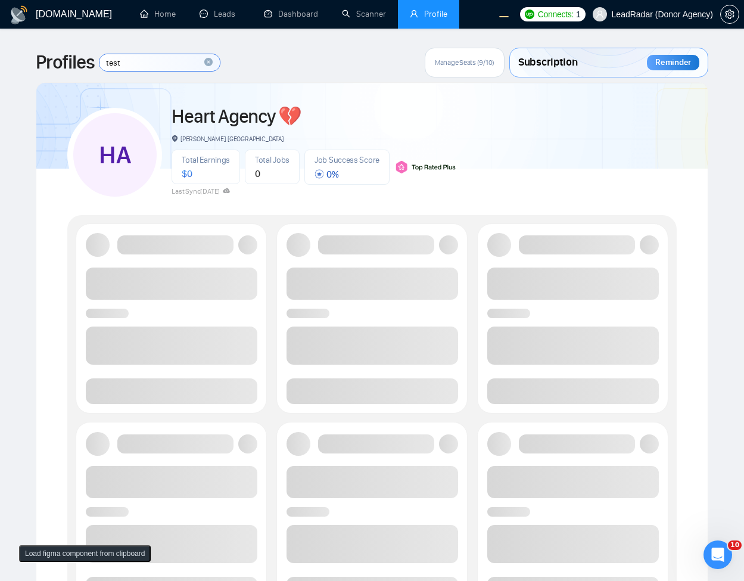
type input "test"
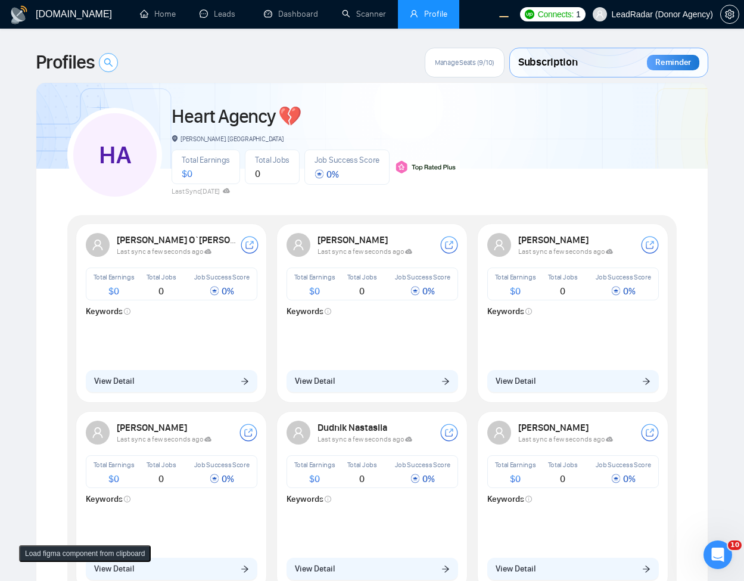
click at [113, 66] on icon "search" at bounding box center [108, 62] width 8 height 8
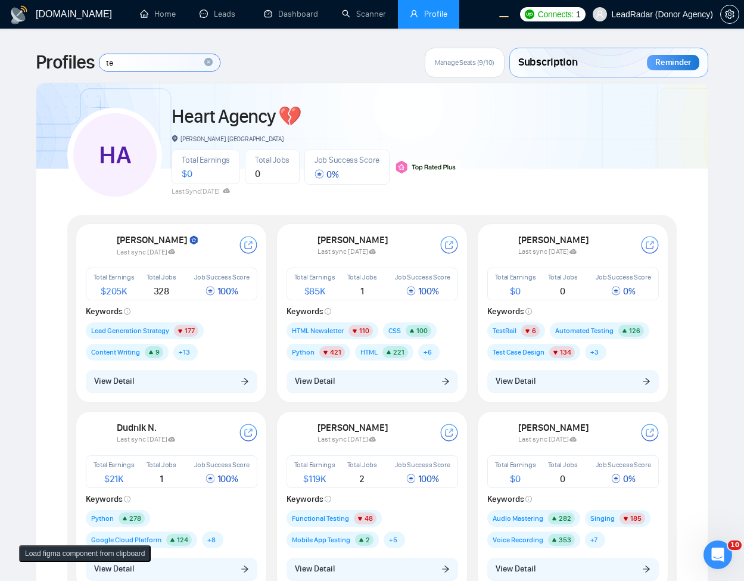
type input "te"
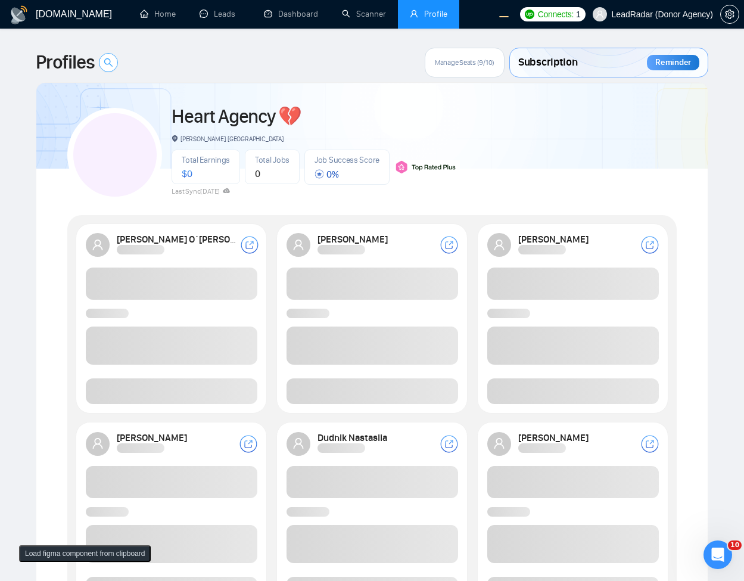
click at [114, 58] on span "search" at bounding box center [109, 63] width 18 height 10
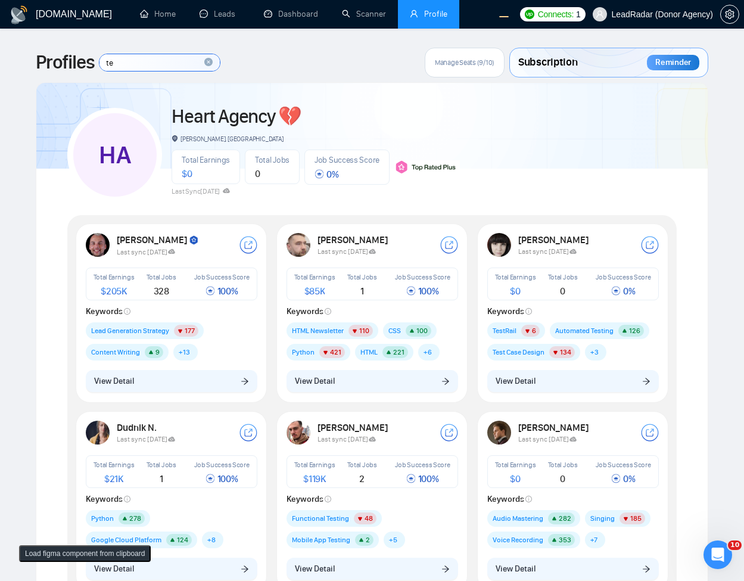
type input "te"
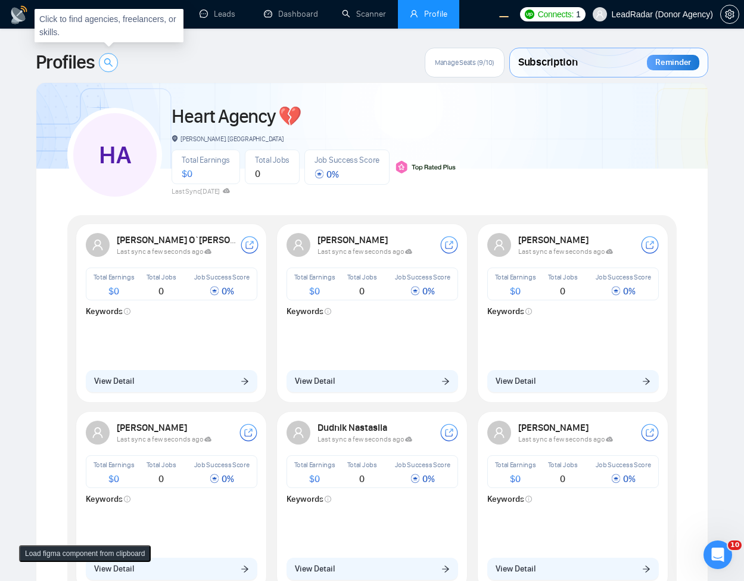
click at [113, 66] on icon "search" at bounding box center [109, 63] width 10 height 10
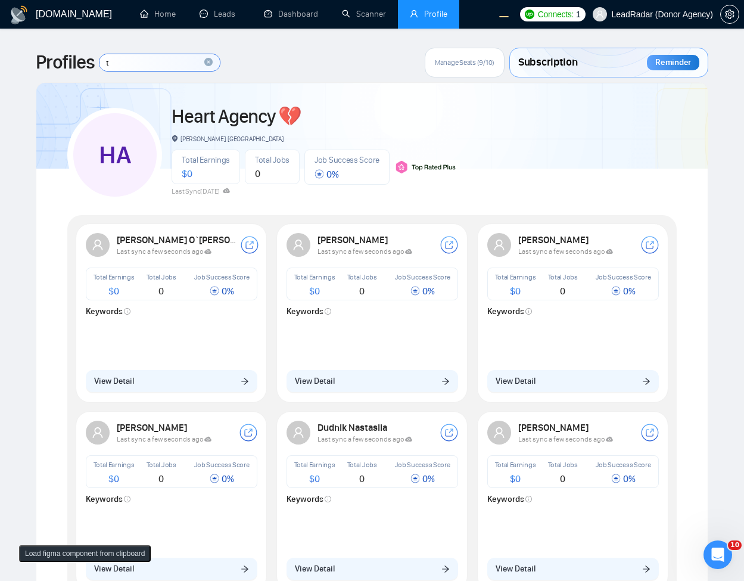
type input "te"
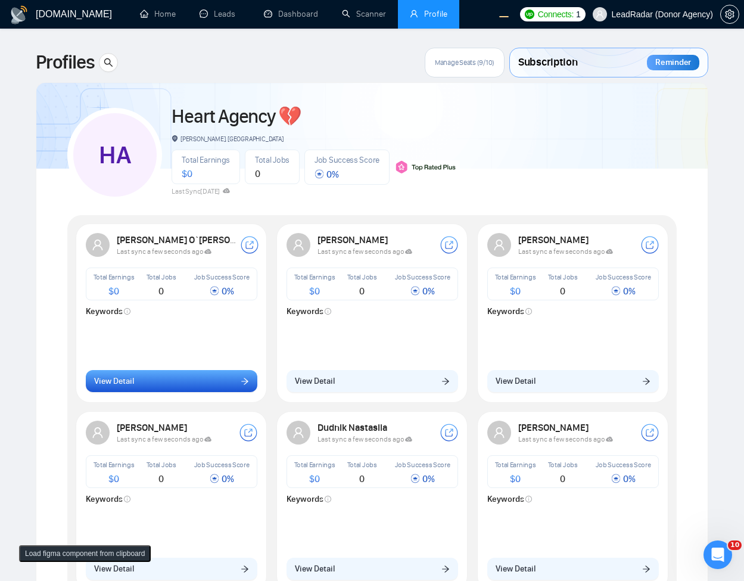
click at [211, 385] on button "View Detail" at bounding box center [172, 381] width 172 height 23
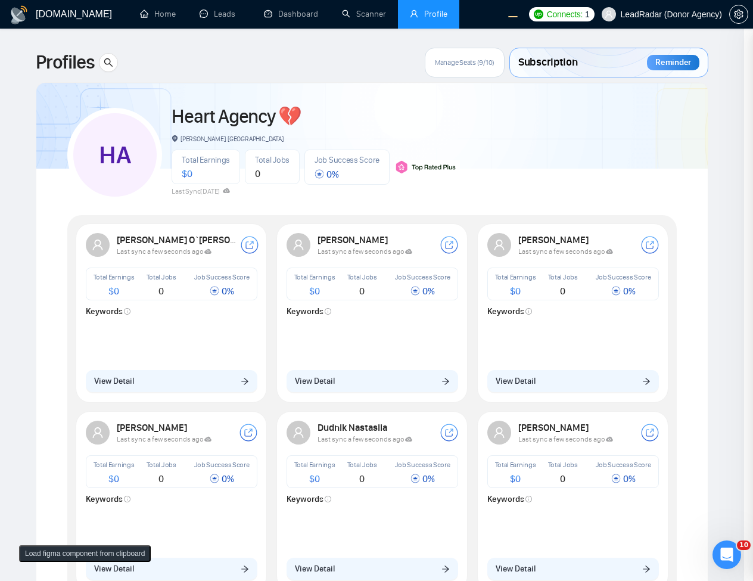
click at [123, 86] on div at bounding box center [376, 305] width 753 height 552
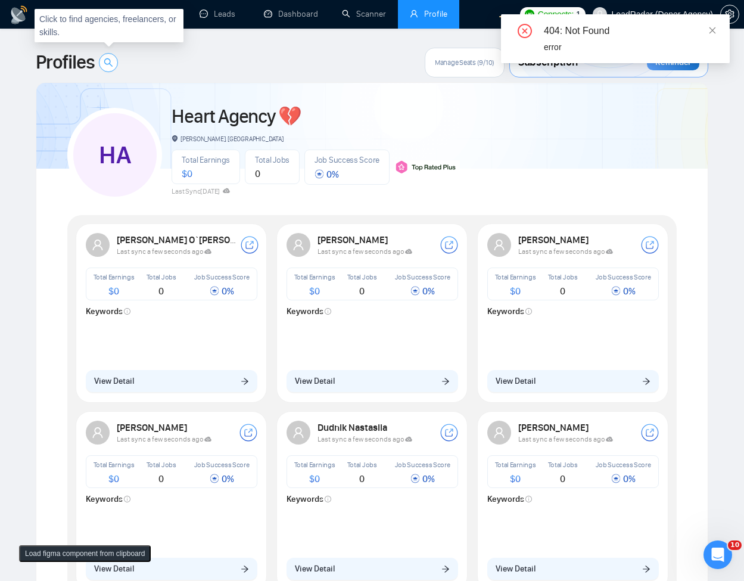
click at [116, 64] on span "search" at bounding box center [109, 63] width 18 height 10
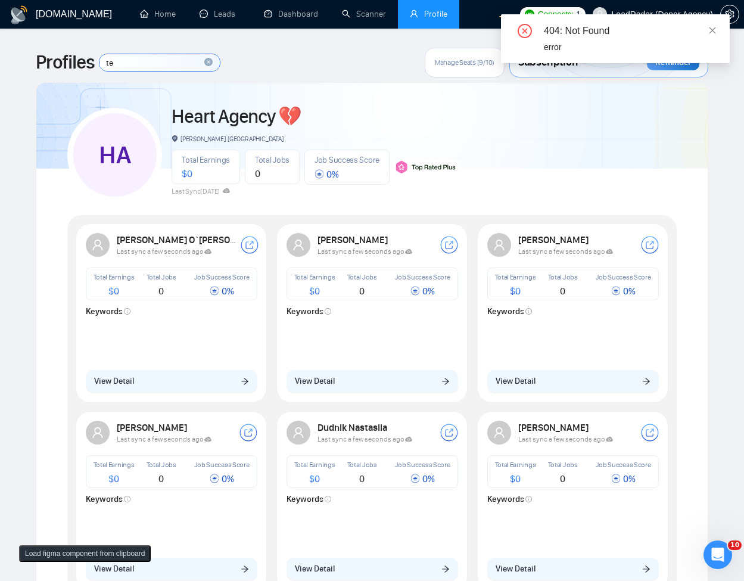
type input "tes"
